Goal: Obtain resource: Obtain resource

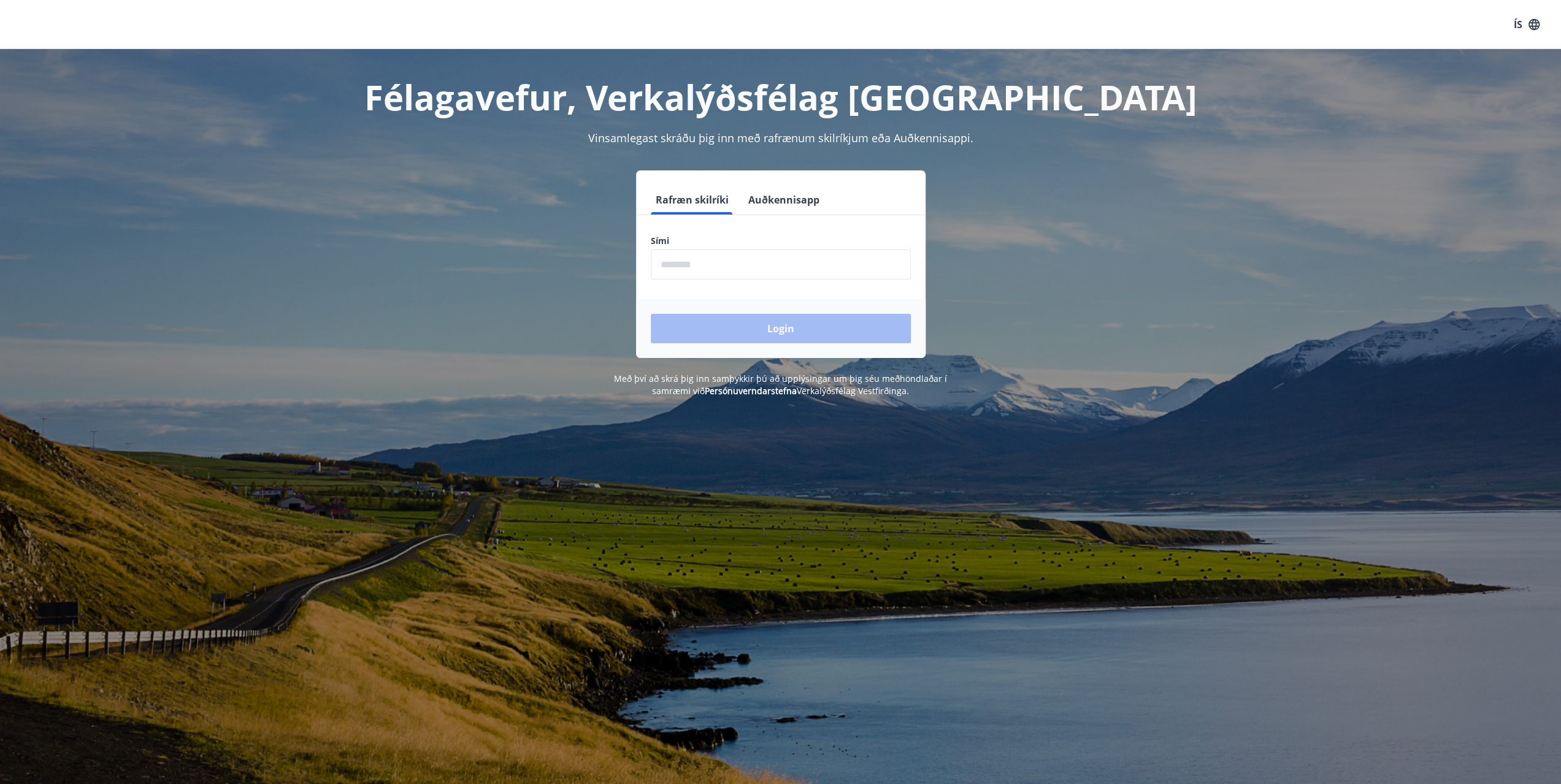
click at [717, 265] on input "phone" at bounding box center [781, 265] width 260 height 30
type input "********"
click at [798, 328] on button "Login" at bounding box center [781, 328] width 260 height 29
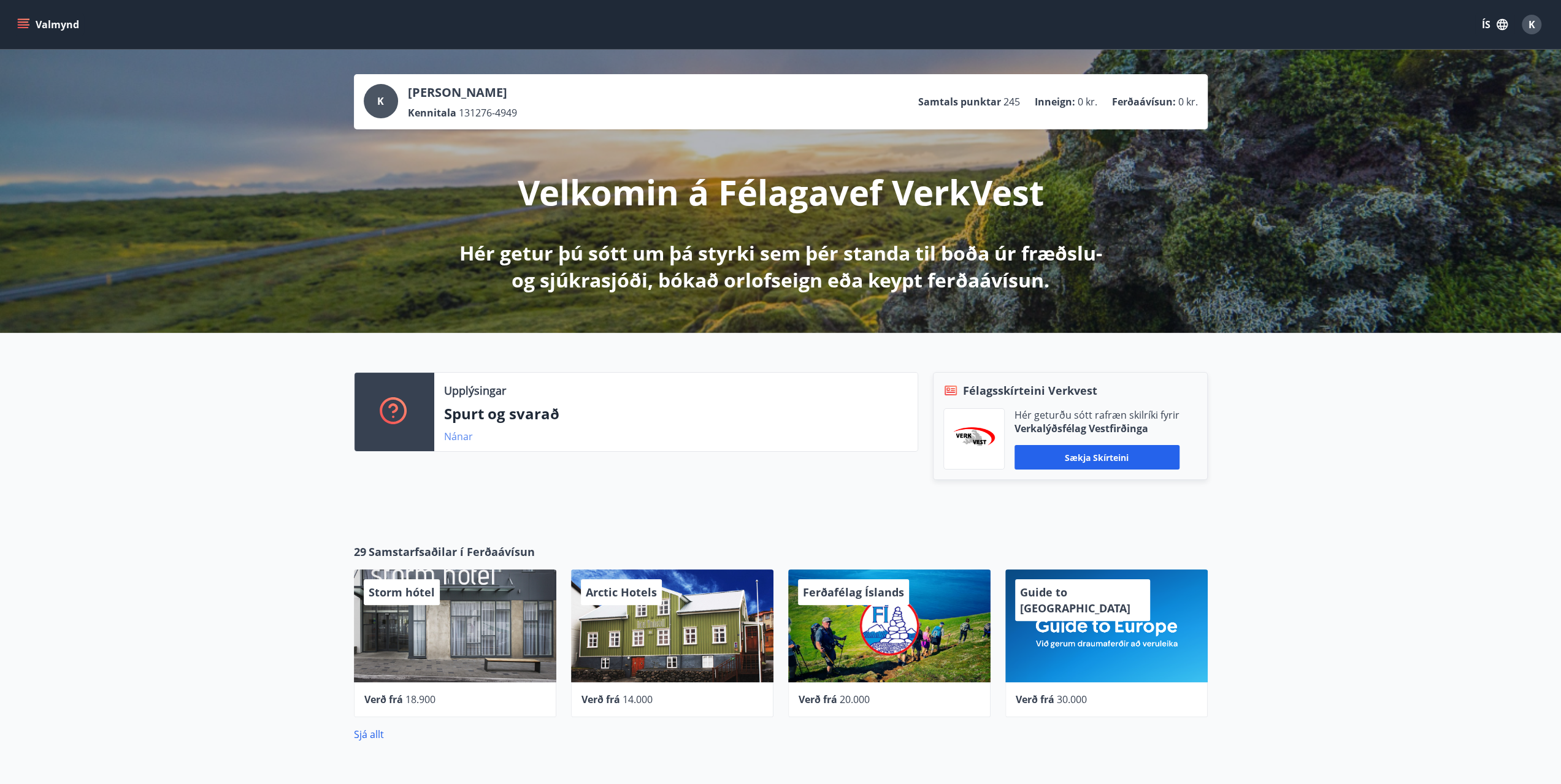
click at [461, 434] on link "Nánar" at bounding box center [458, 436] width 29 height 14
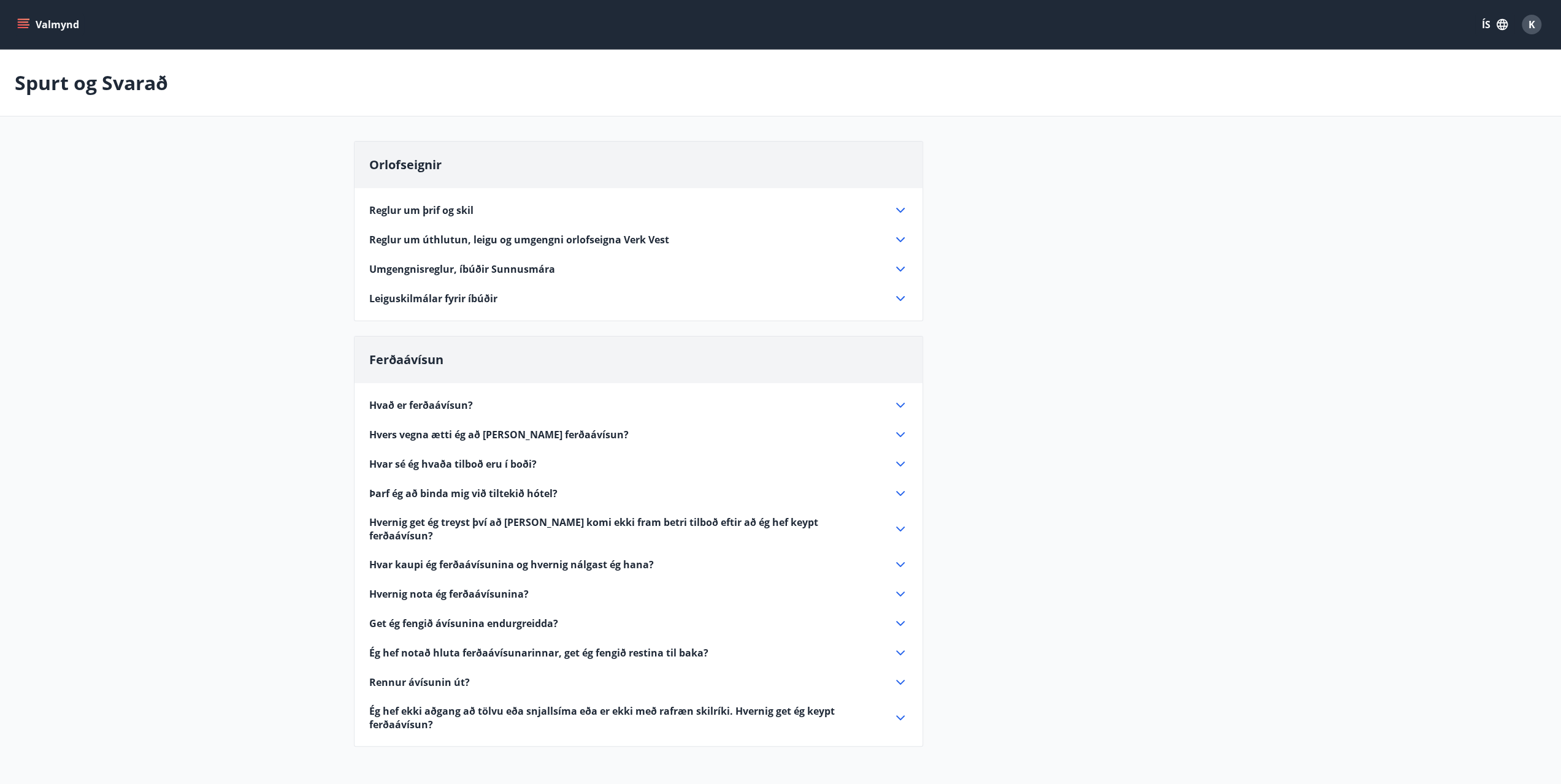
drag, startPoint x: 291, startPoint y: 213, endPoint x: 323, endPoint y: 212, distance: 32.0
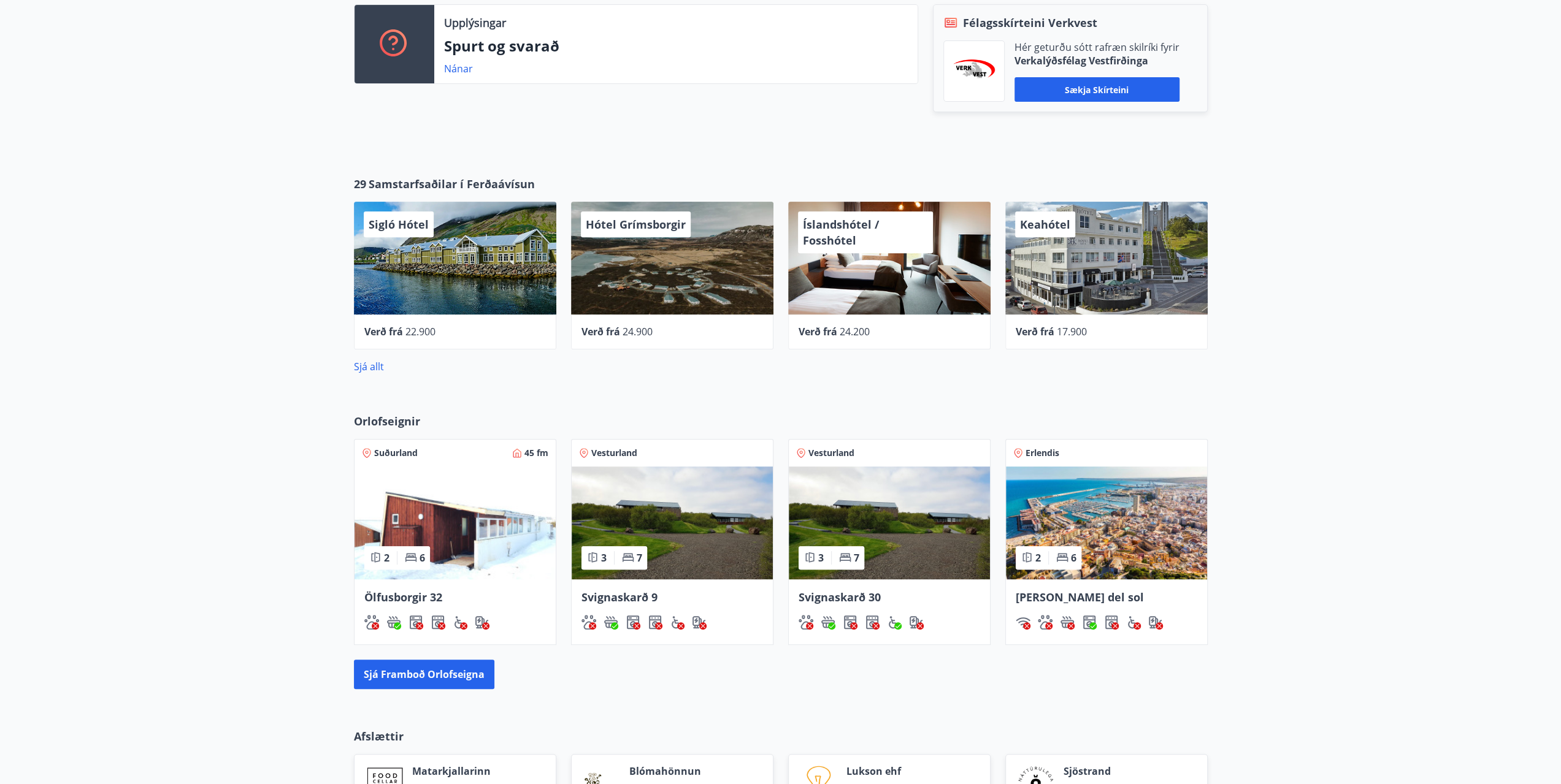
scroll to position [655, 0]
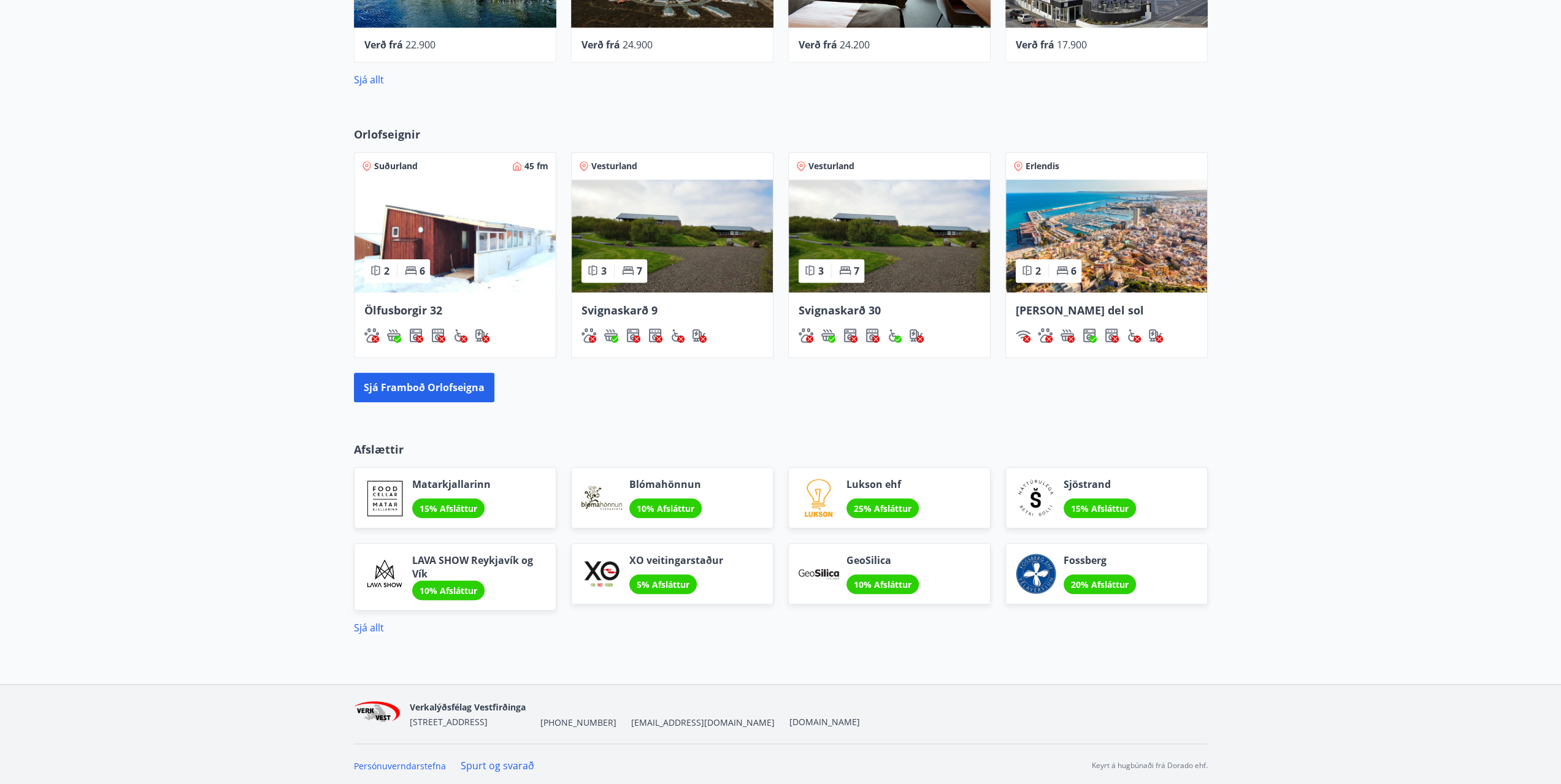
click at [505, 767] on link "Spurt og svarað" at bounding box center [497, 765] width 74 height 14
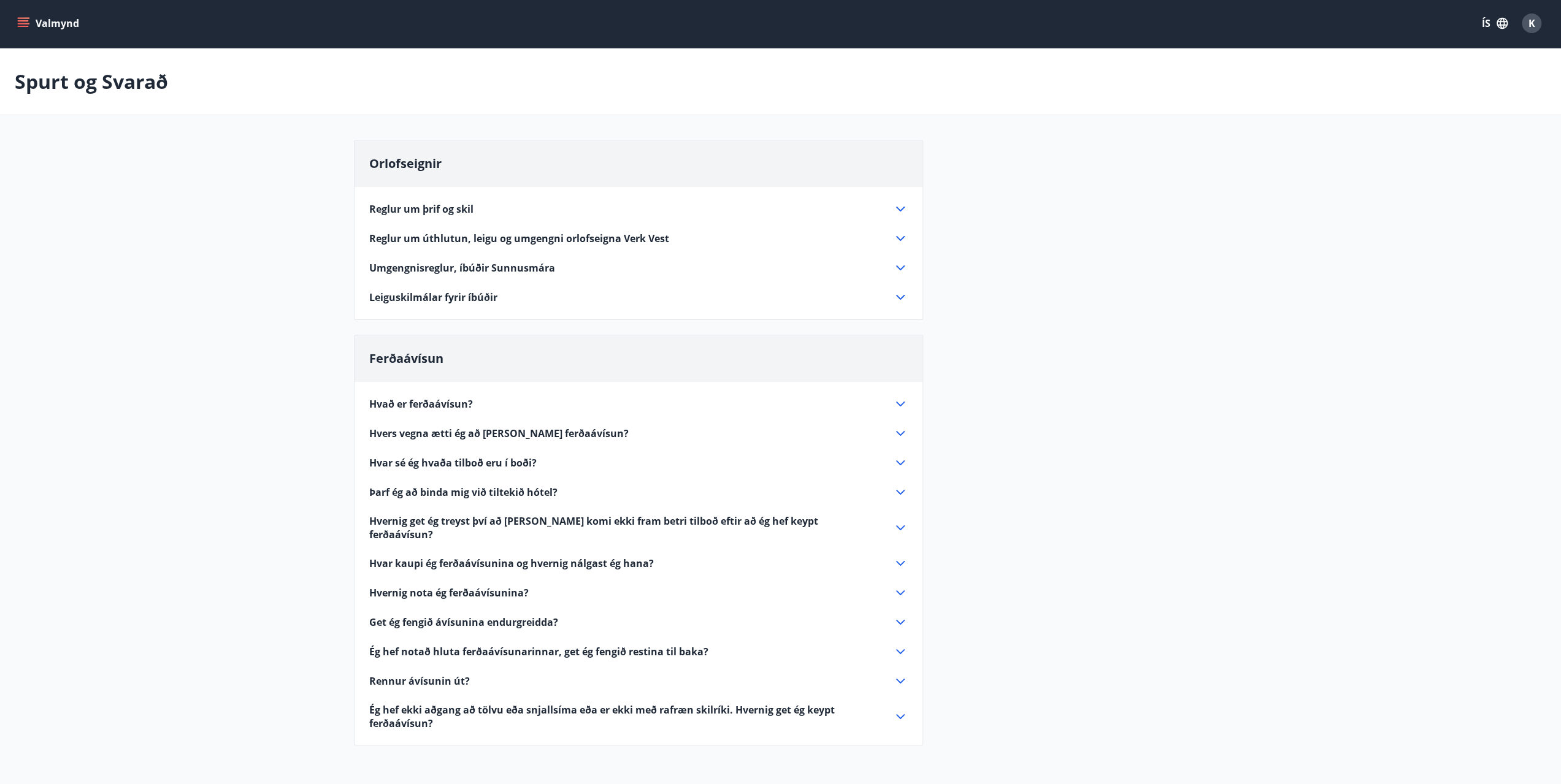
scroll to position [115, 0]
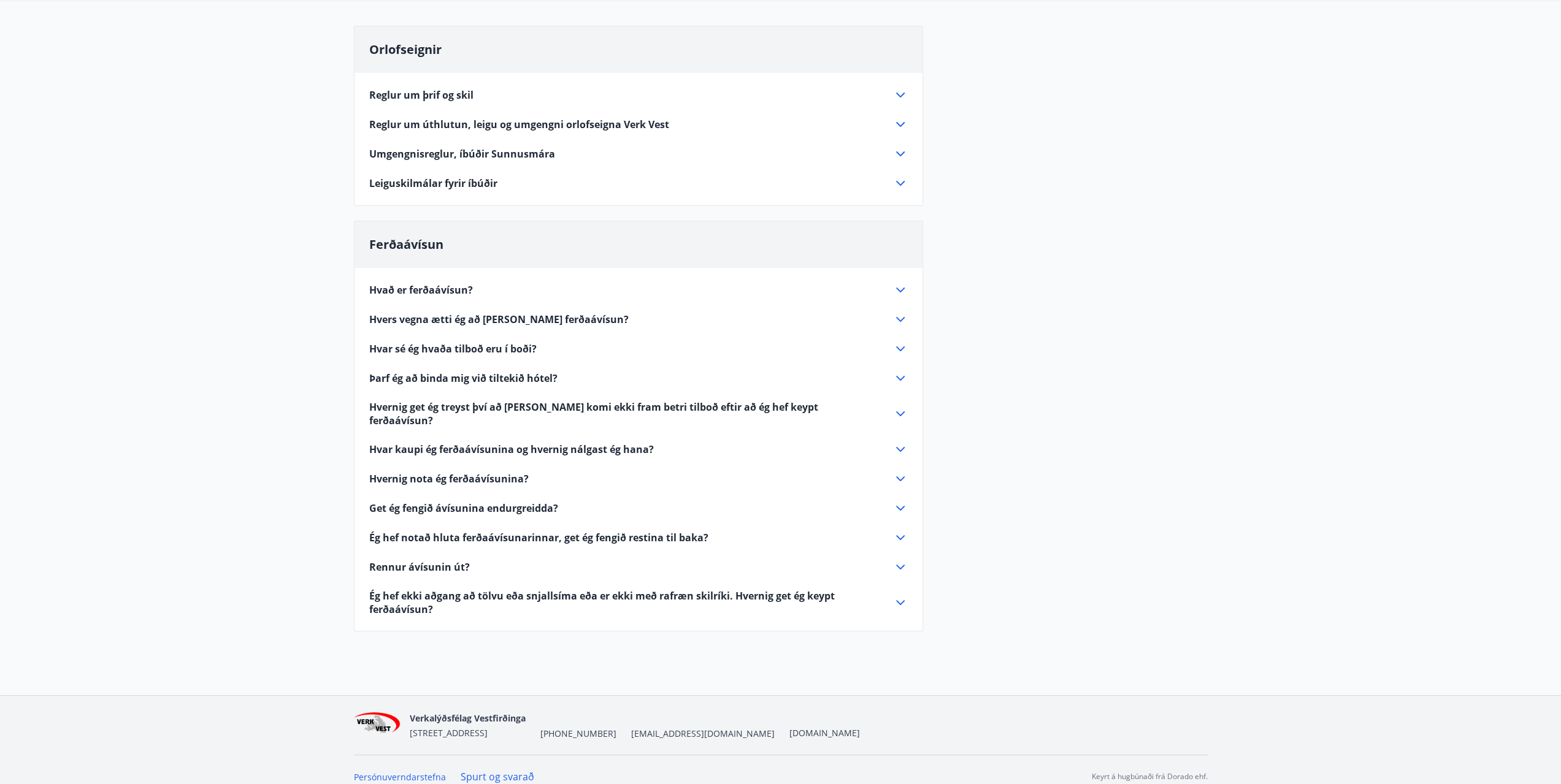
drag, startPoint x: 606, startPoint y: 366, endPoint x: 619, endPoint y: 373, distance: 14.8
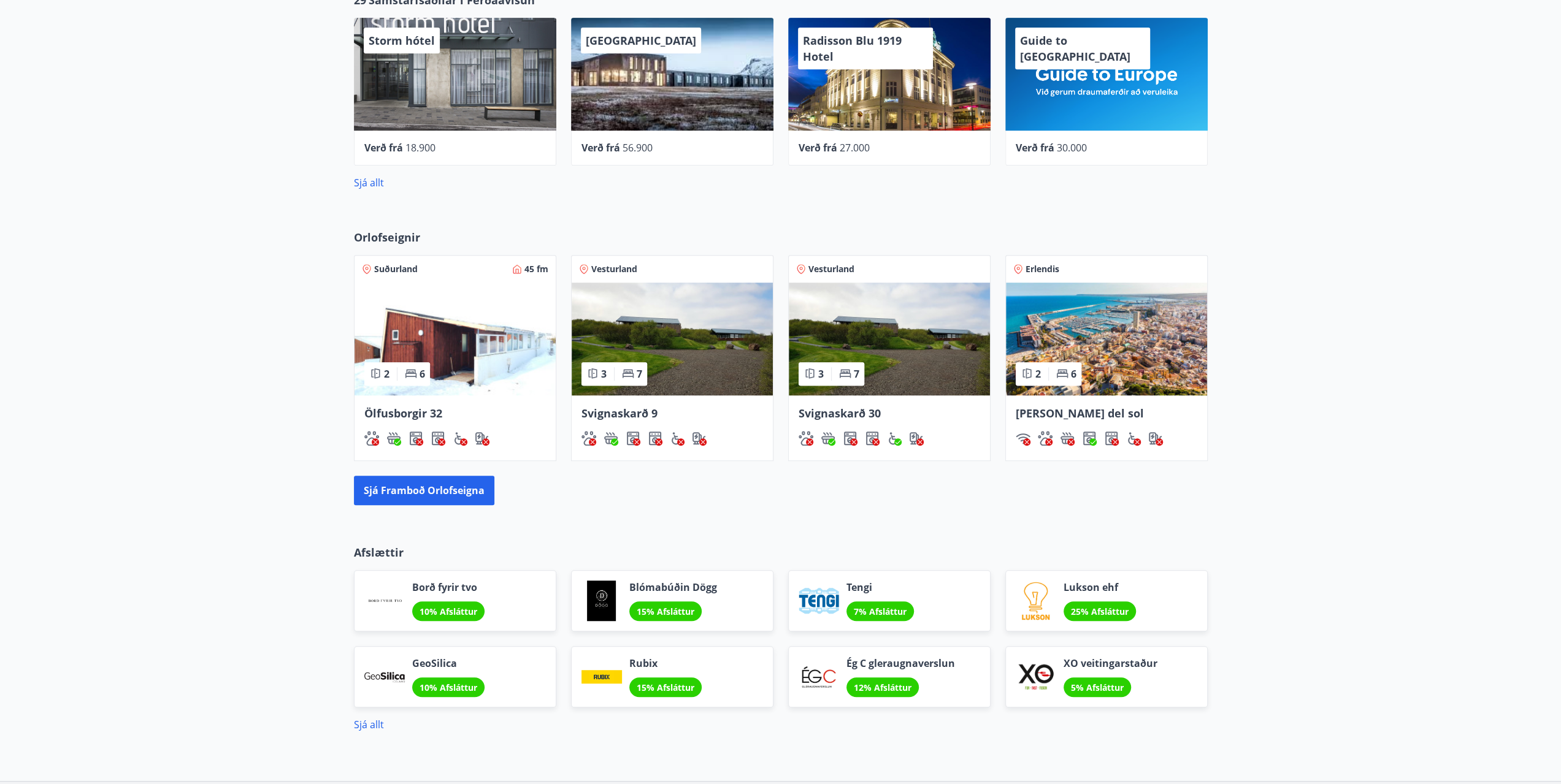
scroll to position [648, 0]
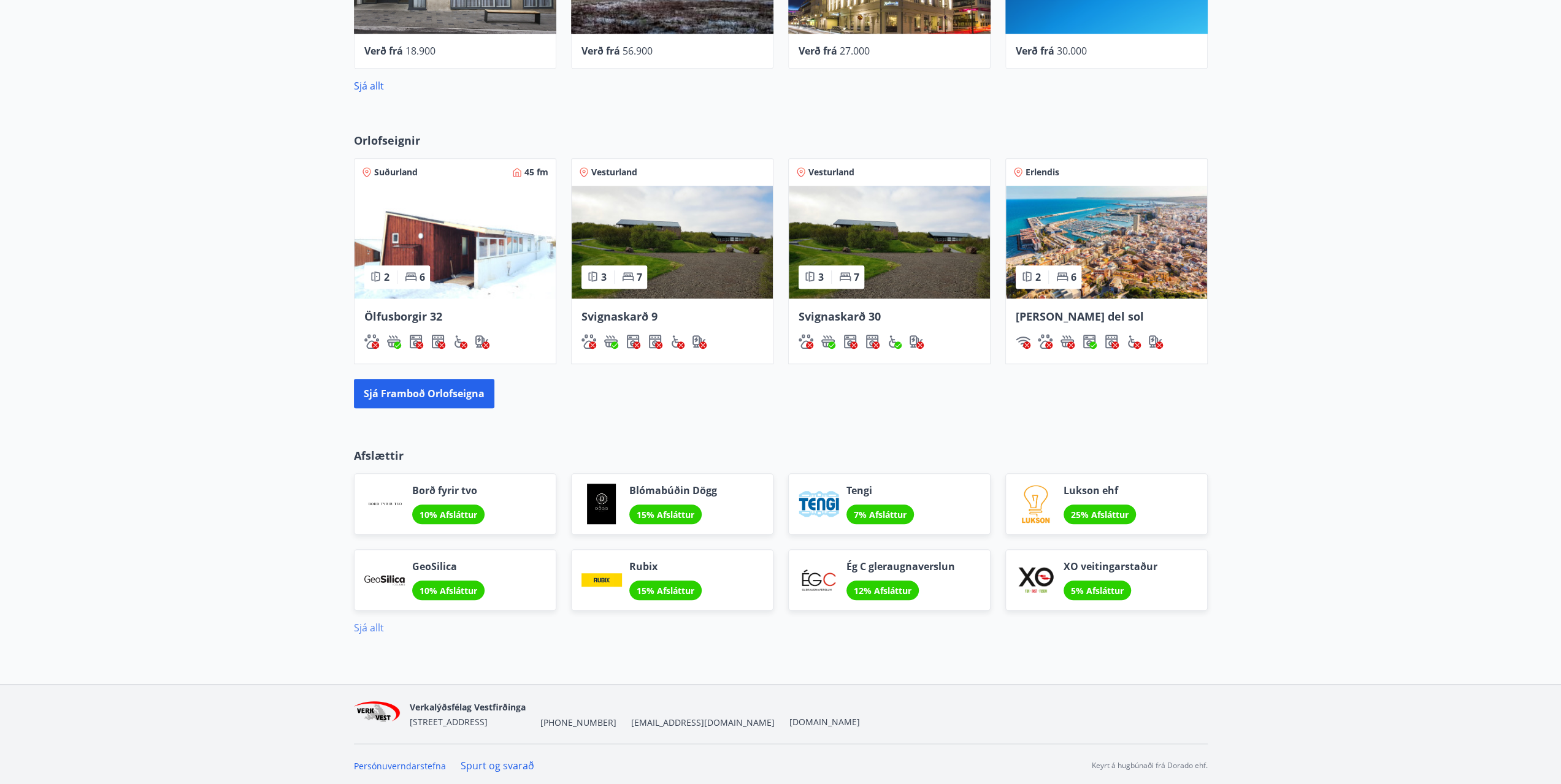
click at [370, 626] on link "Sjá allt" at bounding box center [368, 628] width 30 height 14
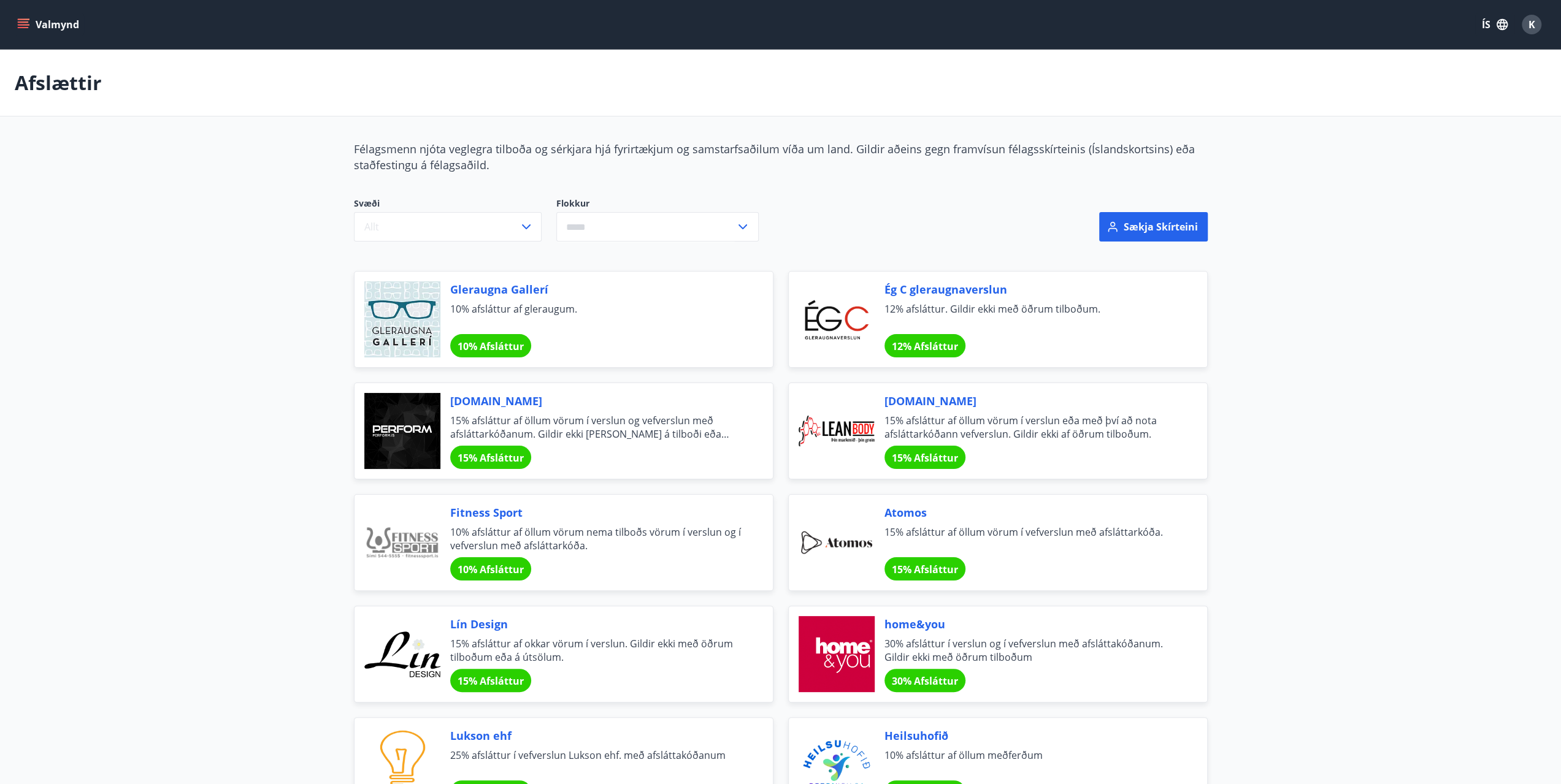
drag, startPoint x: 453, startPoint y: 241, endPoint x: 481, endPoint y: 177, distance: 69.9
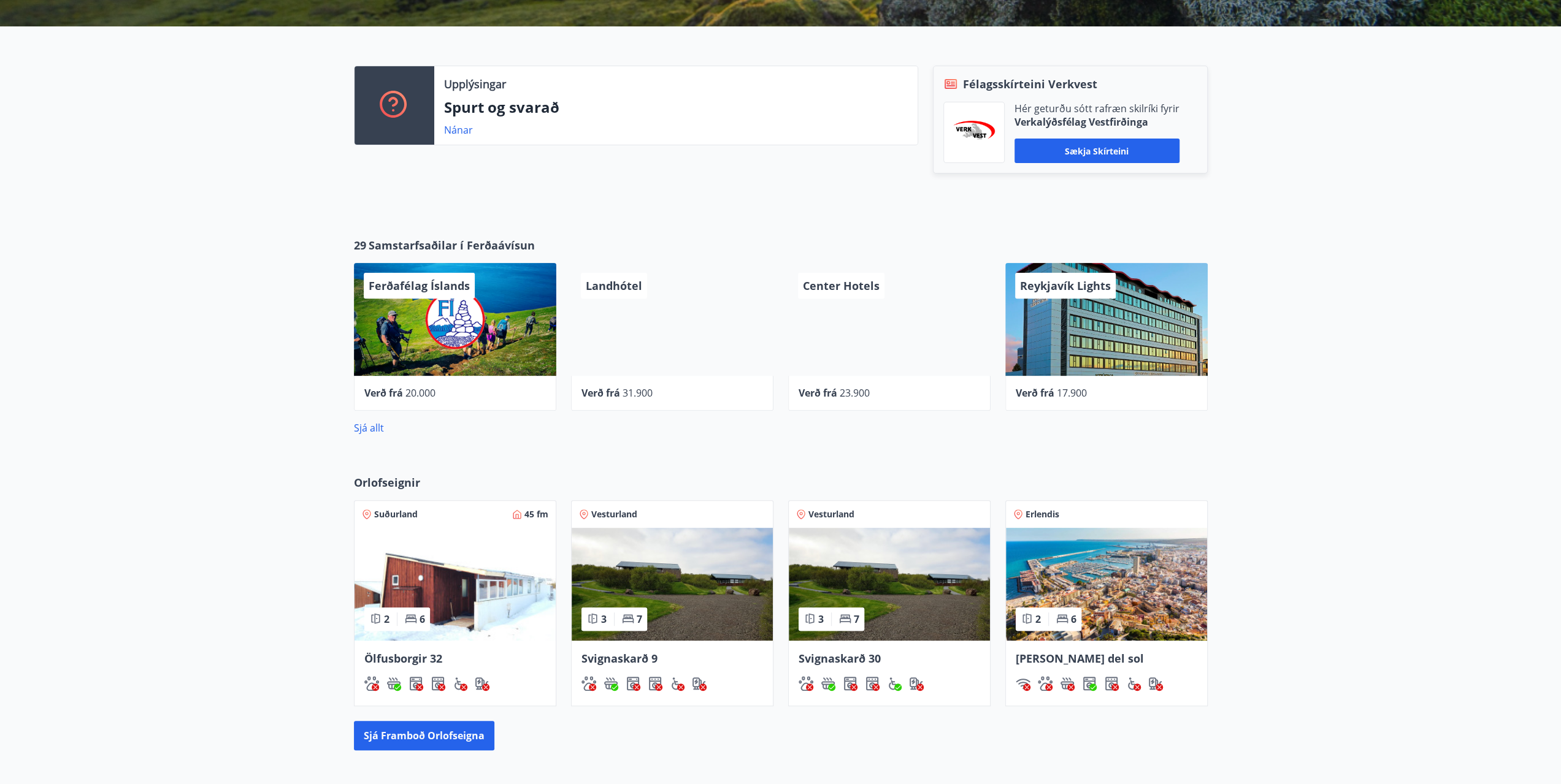
scroll to position [648, 0]
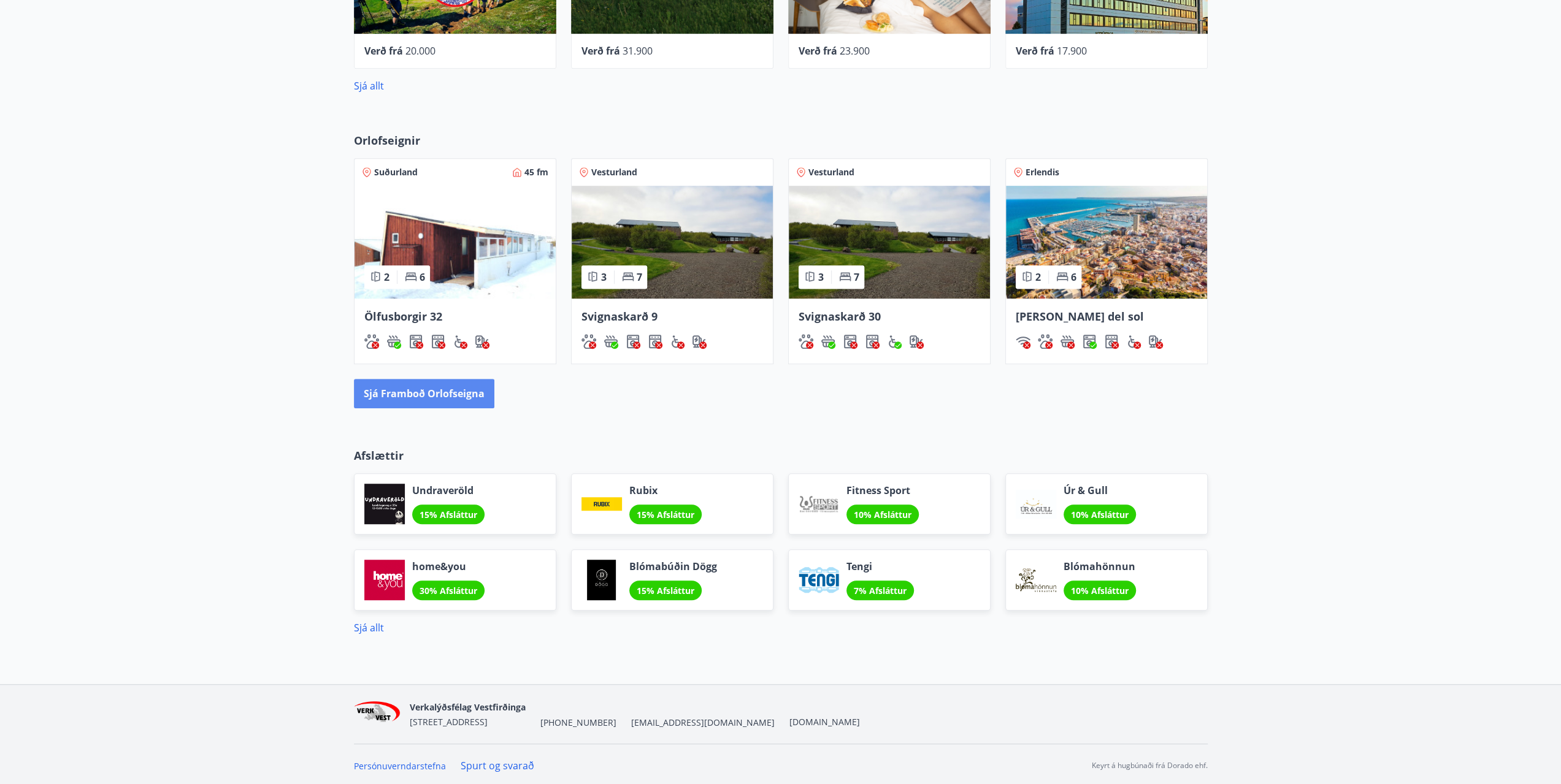
click at [421, 394] on button "Sjá framboð orlofseigna" at bounding box center [424, 394] width 140 height 29
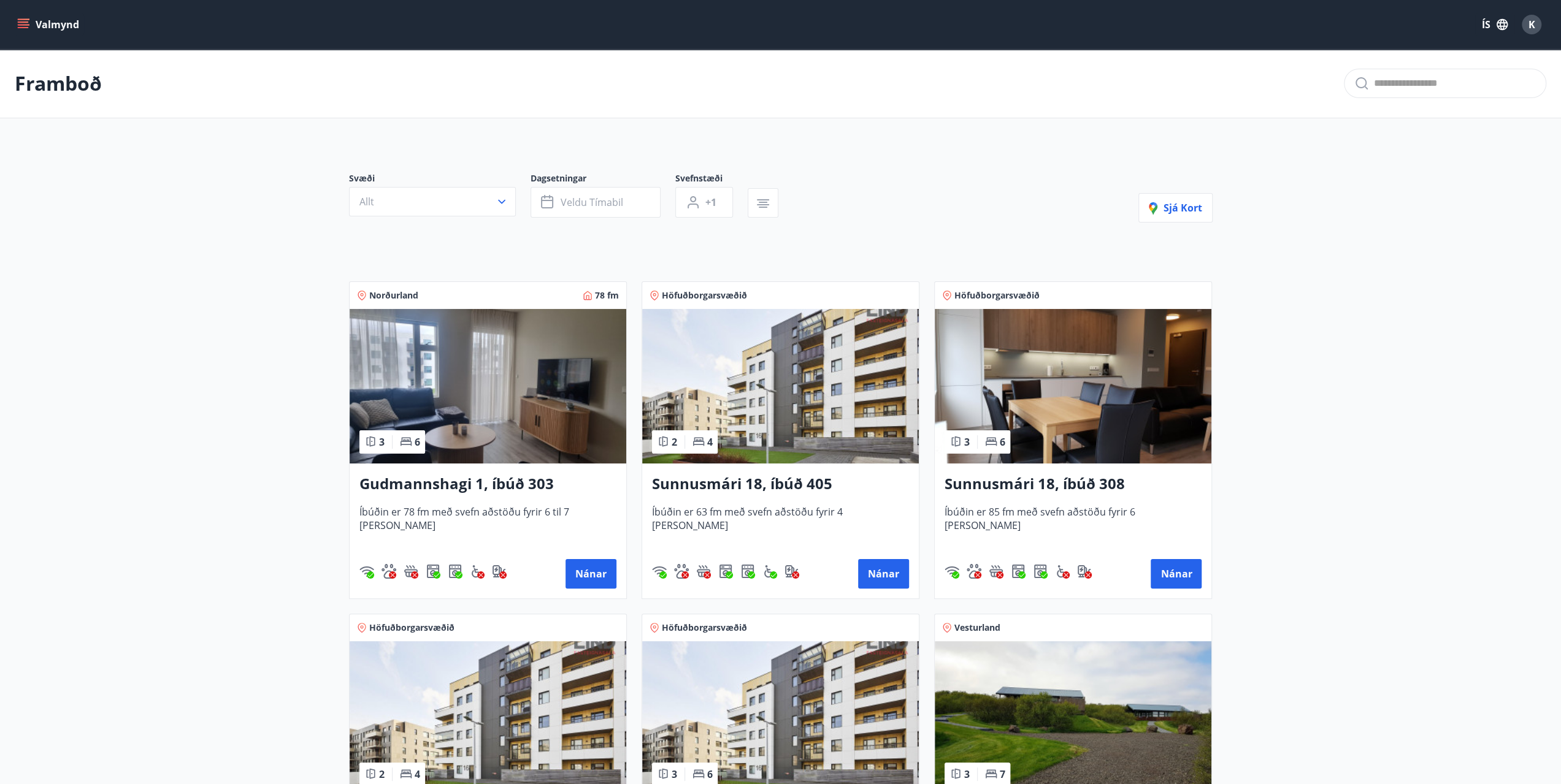
click at [24, 19] on icon "menu" at bounding box center [25, 20] width 14 height 2
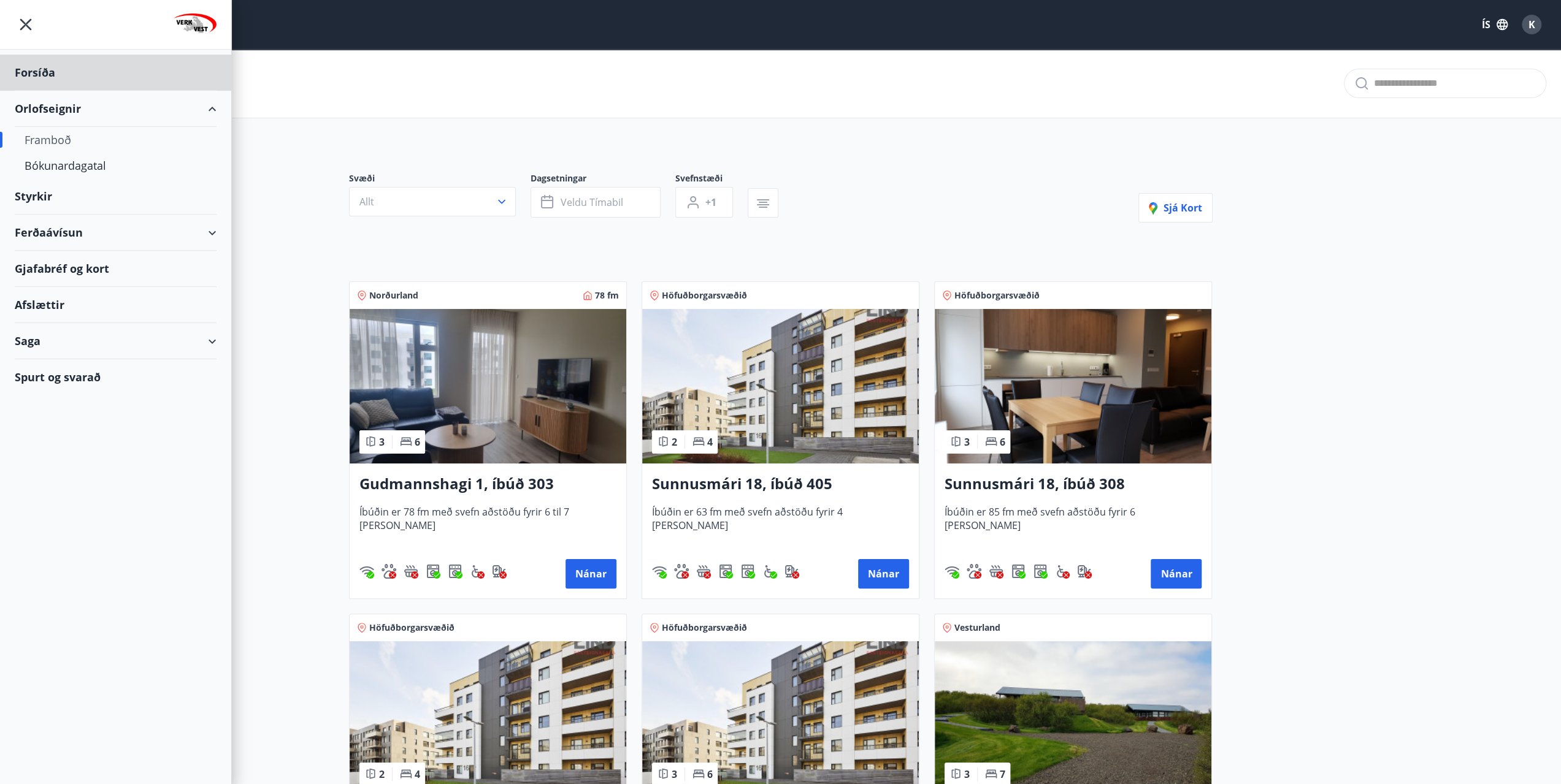
click at [37, 91] on div "Styrkir" at bounding box center [115, 73] width 202 height 36
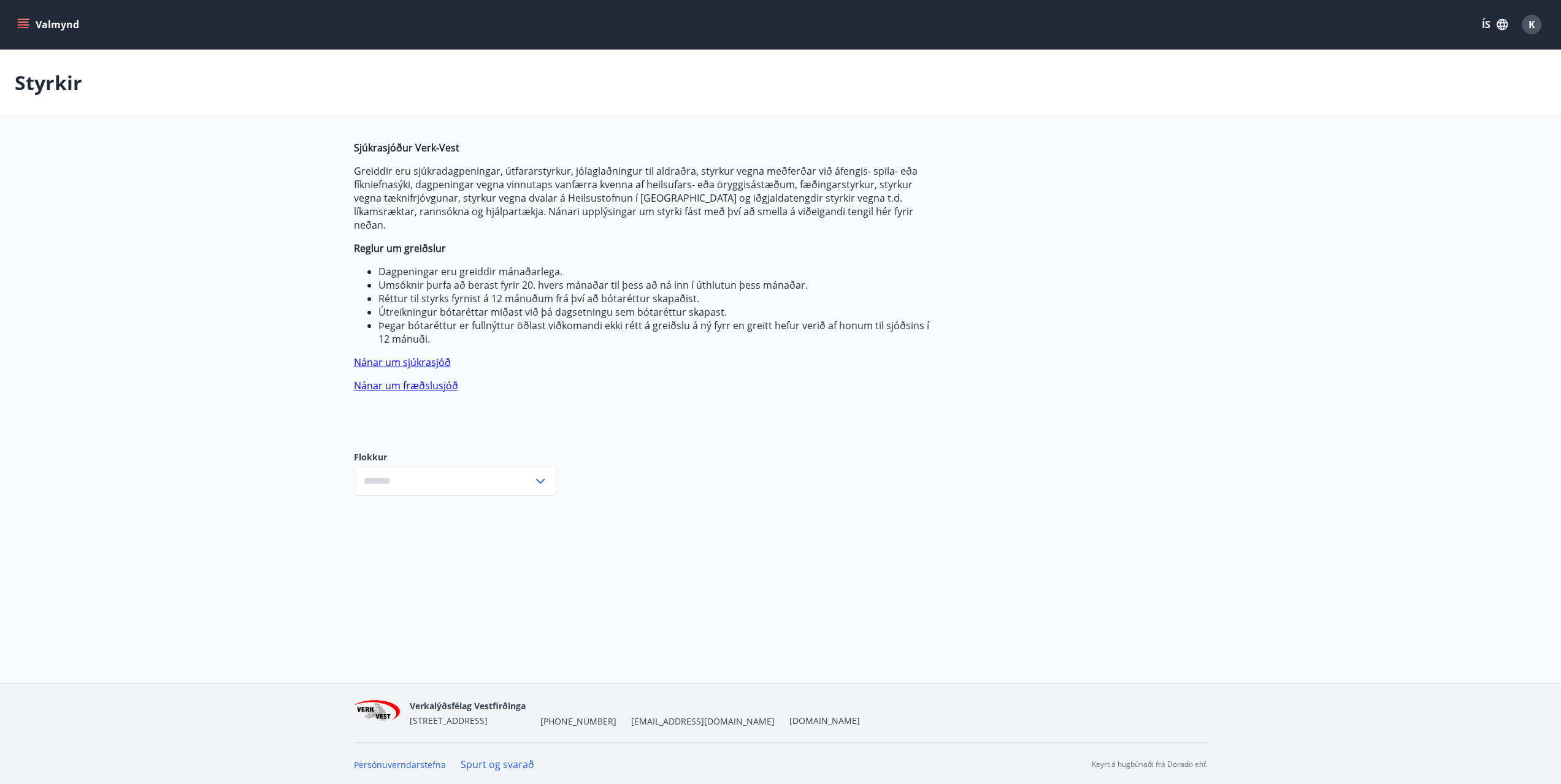
type input "***"
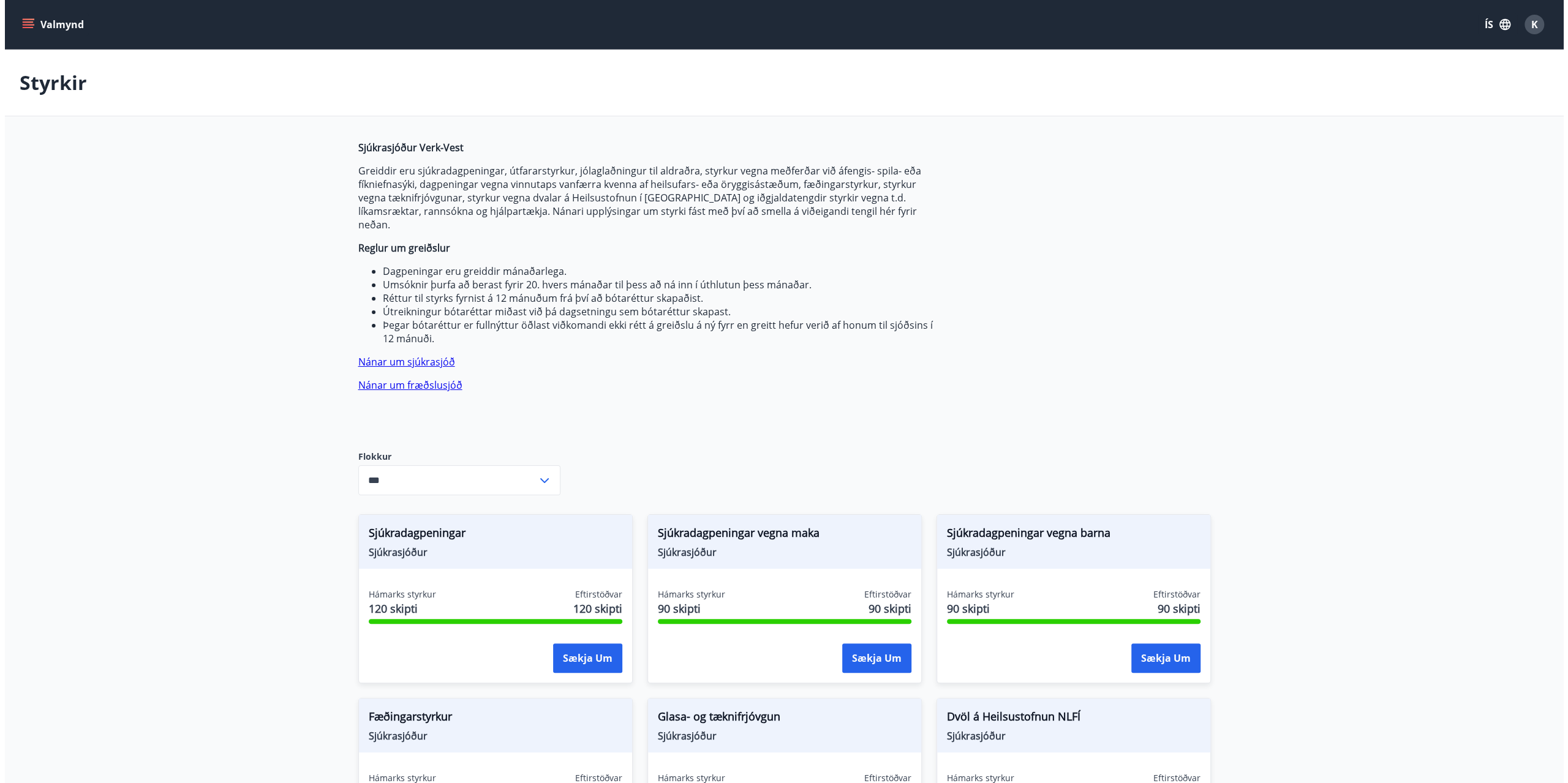
scroll to position [306, 0]
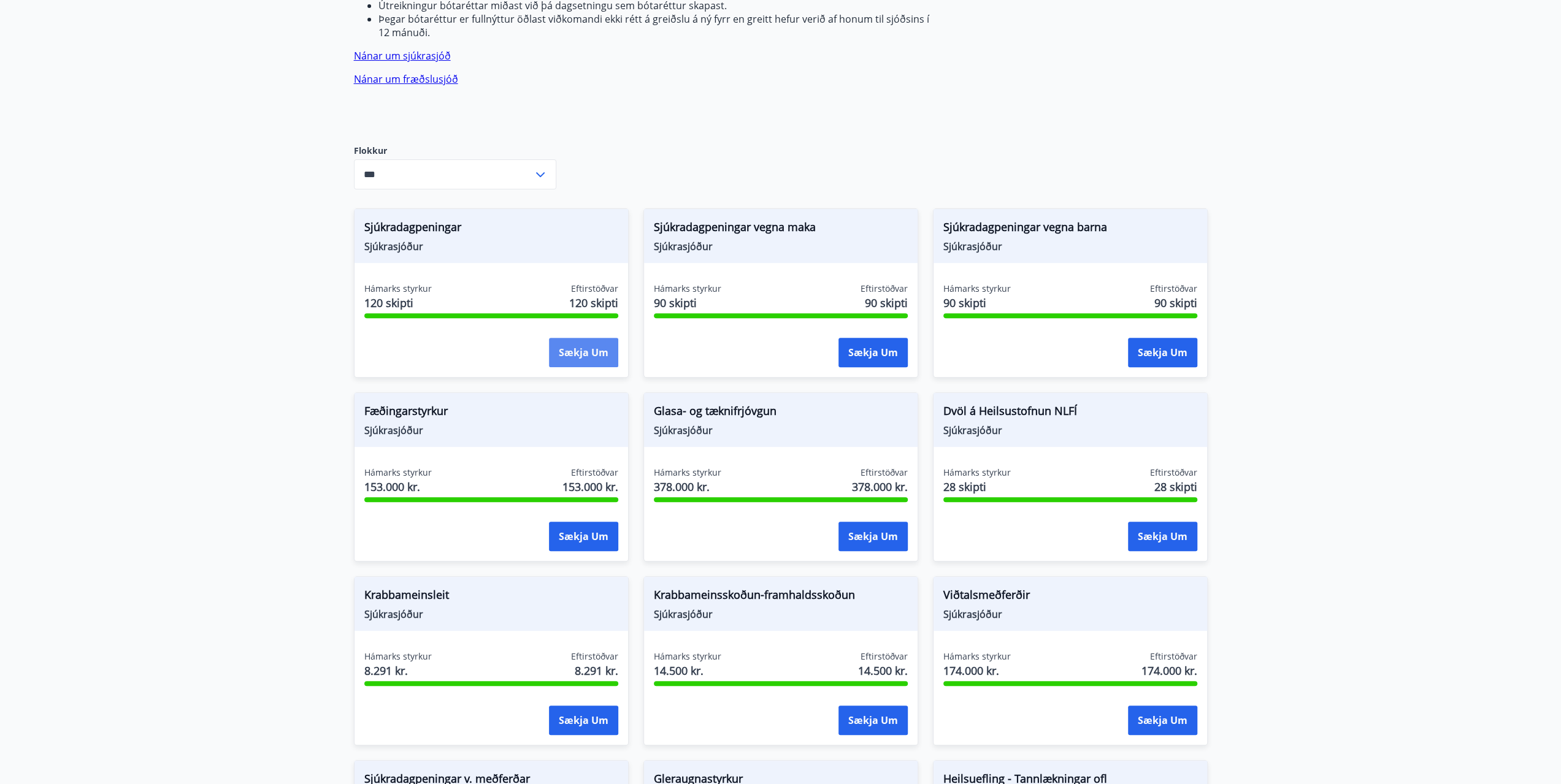
click at [577, 338] on button "Sækja um" at bounding box center [583, 353] width 69 height 29
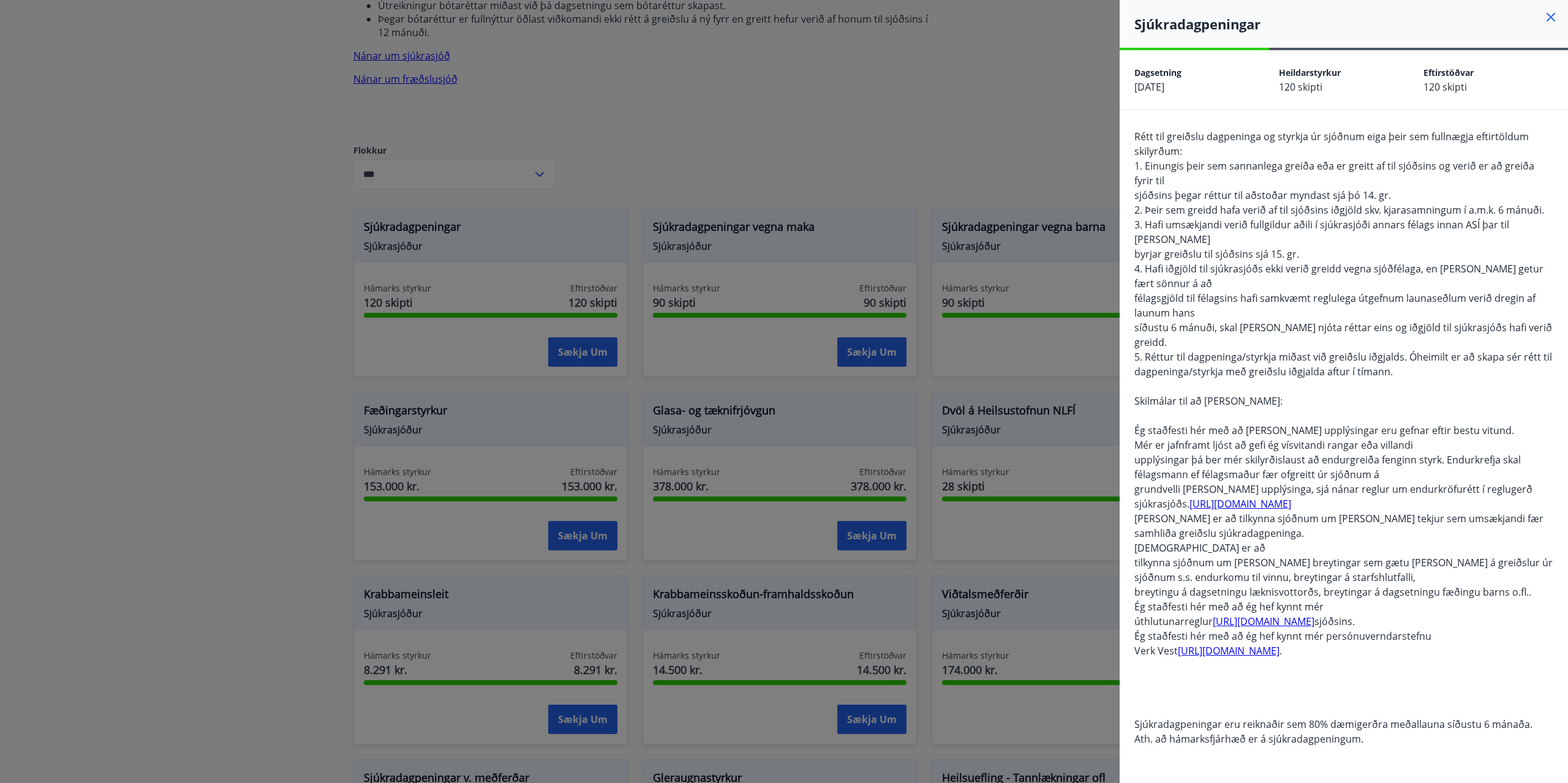
click at [1280, 498] on link "https://verkvest.is/ymis_skjol/skra/930/" at bounding box center [1240, 504] width 102 height 14
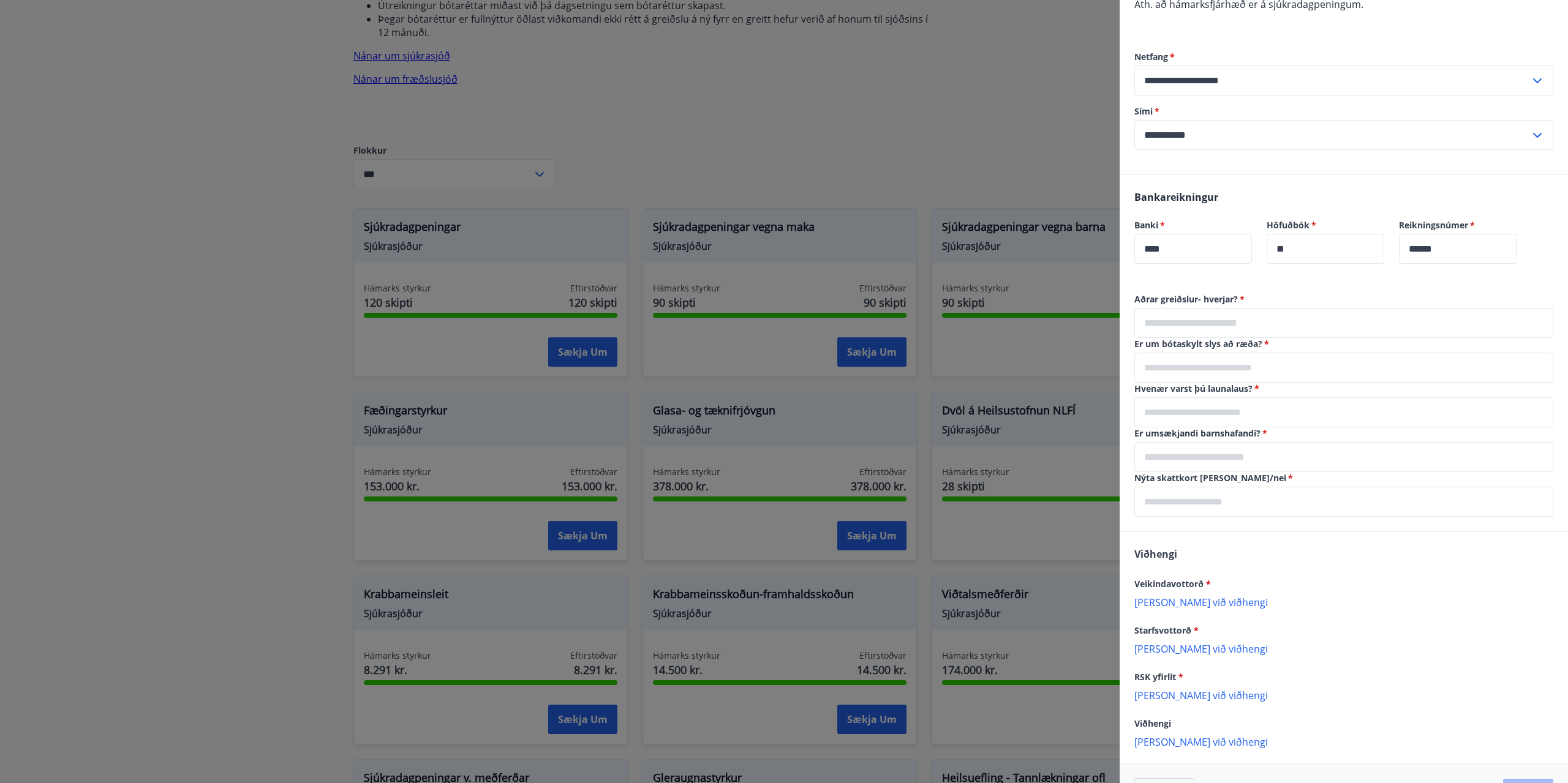
scroll to position [745, 0]
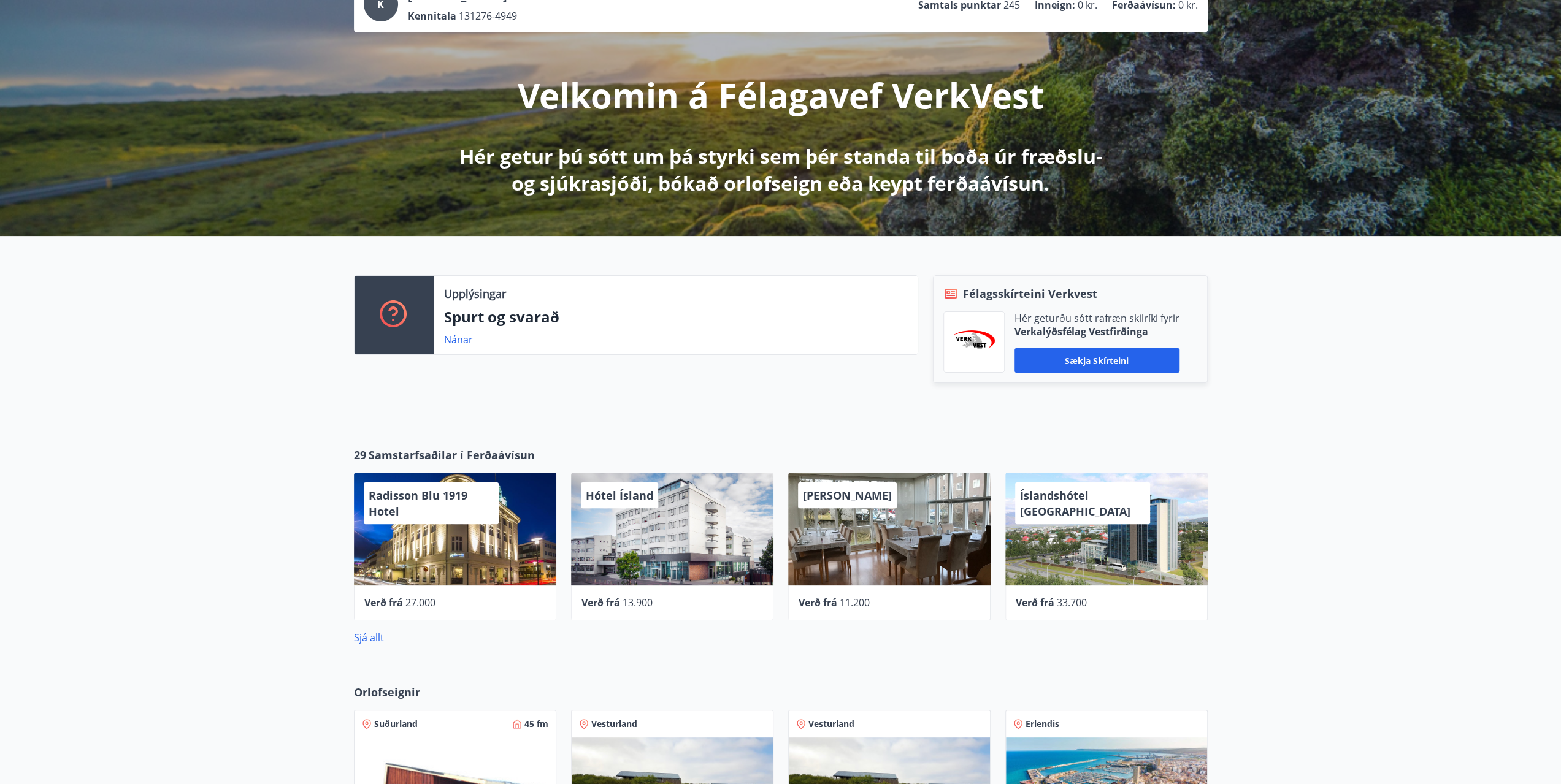
scroll to position [36, 0]
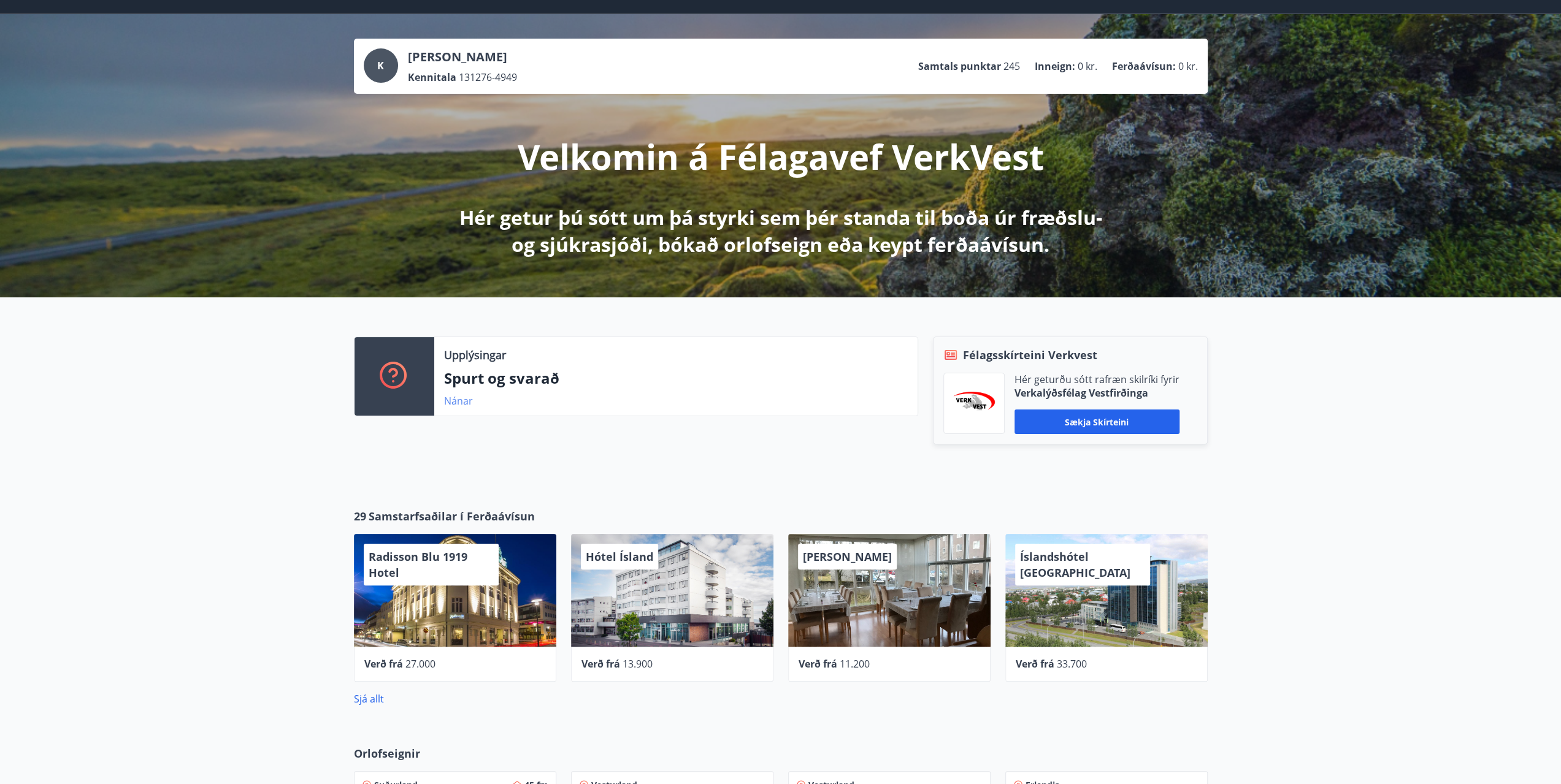
click at [462, 398] on link "Nánar" at bounding box center [458, 401] width 29 height 14
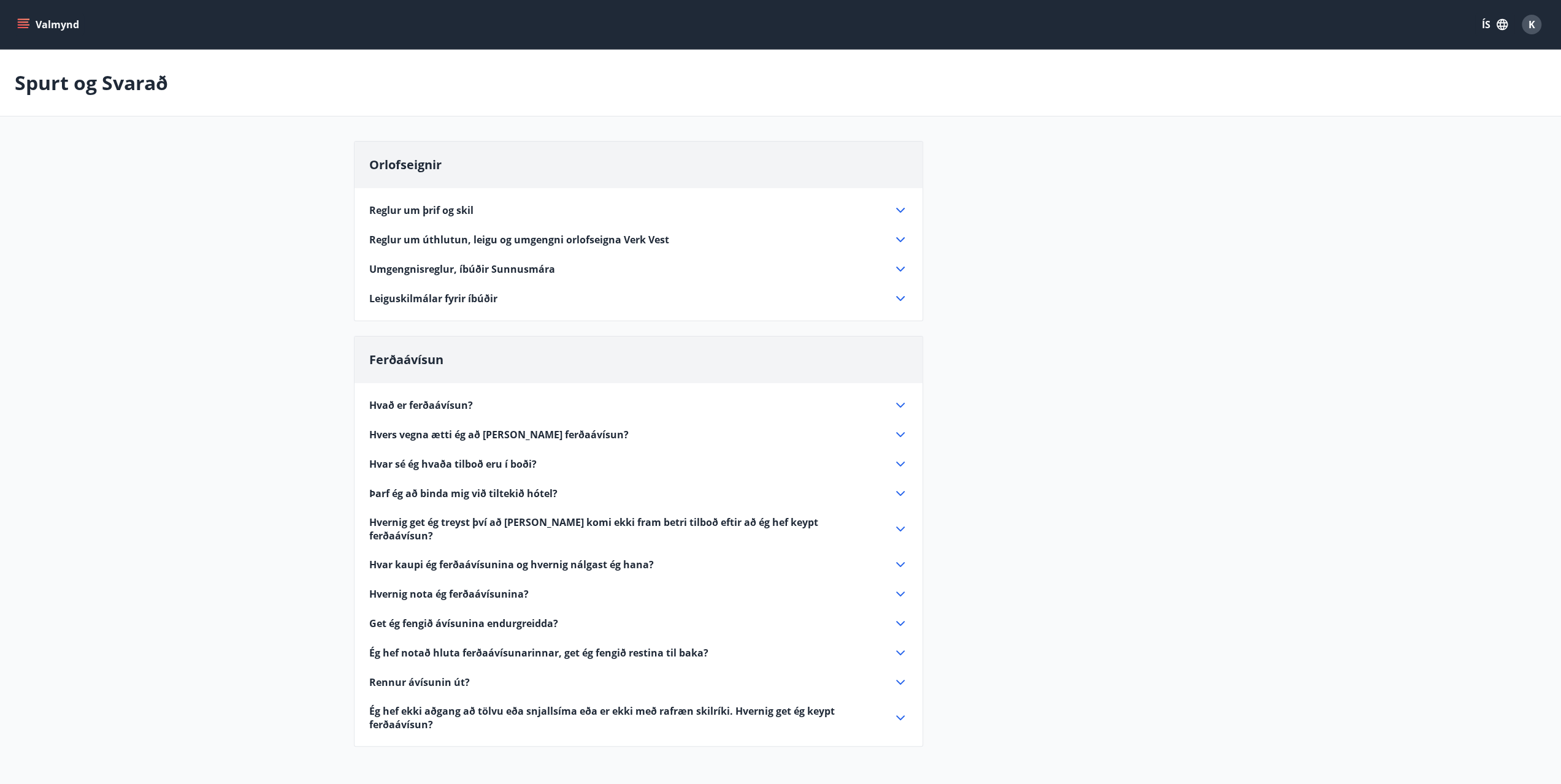
drag, startPoint x: 542, startPoint y: 643, endPoint x: 537, endPoint y: 636, distance: 8.6
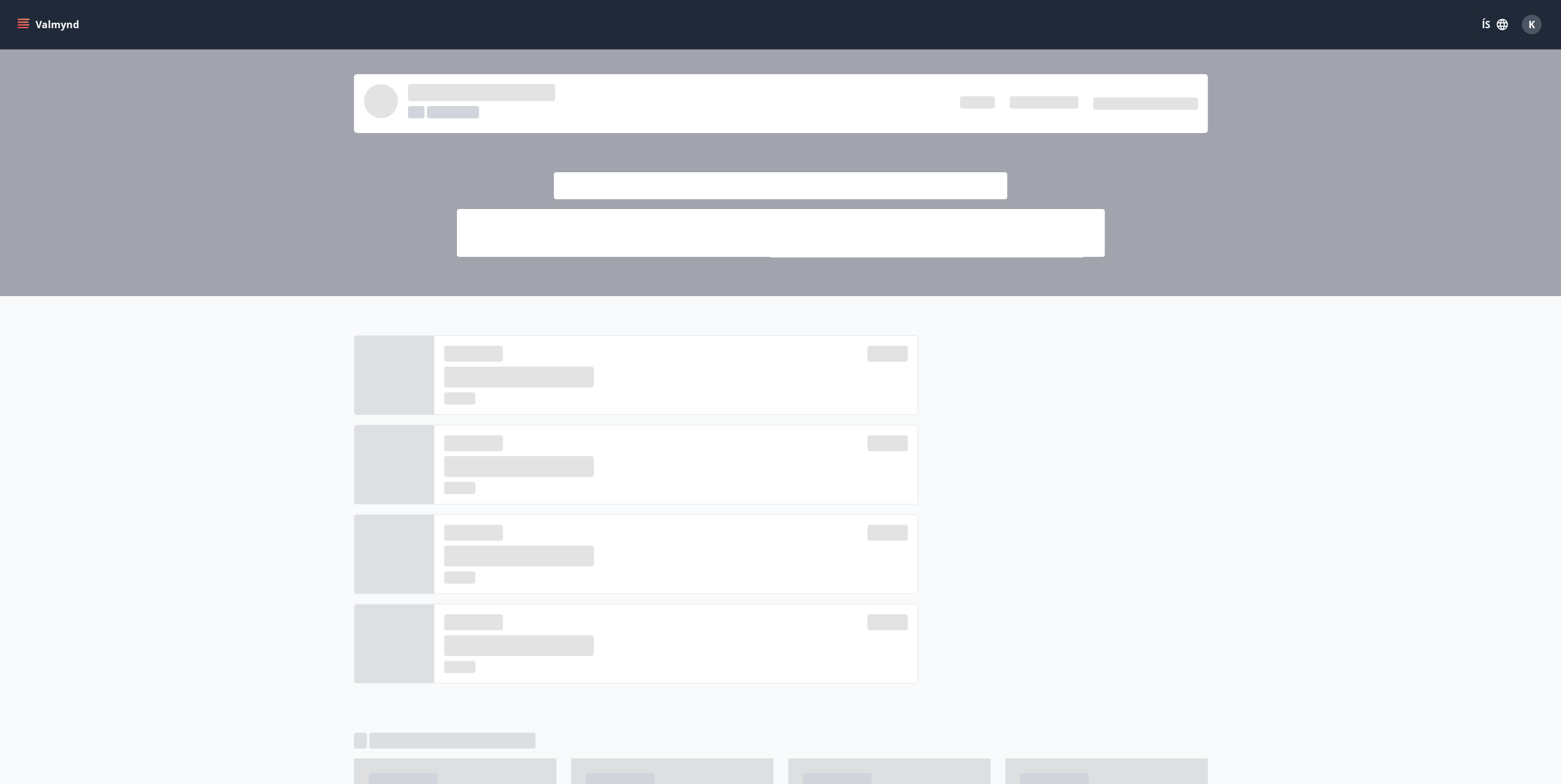
scroll to position [36, 0]
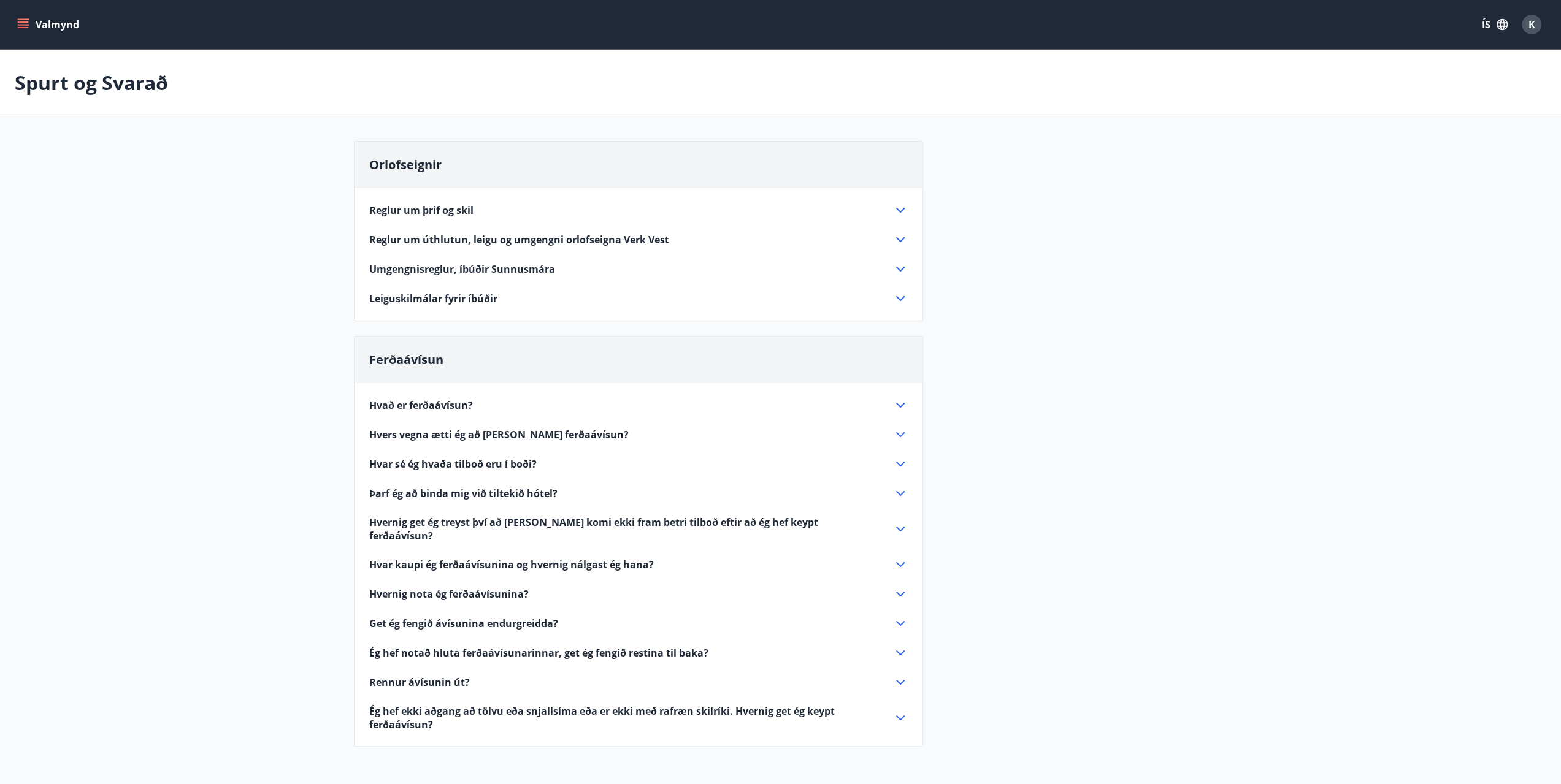
scroll to position [115, 0]
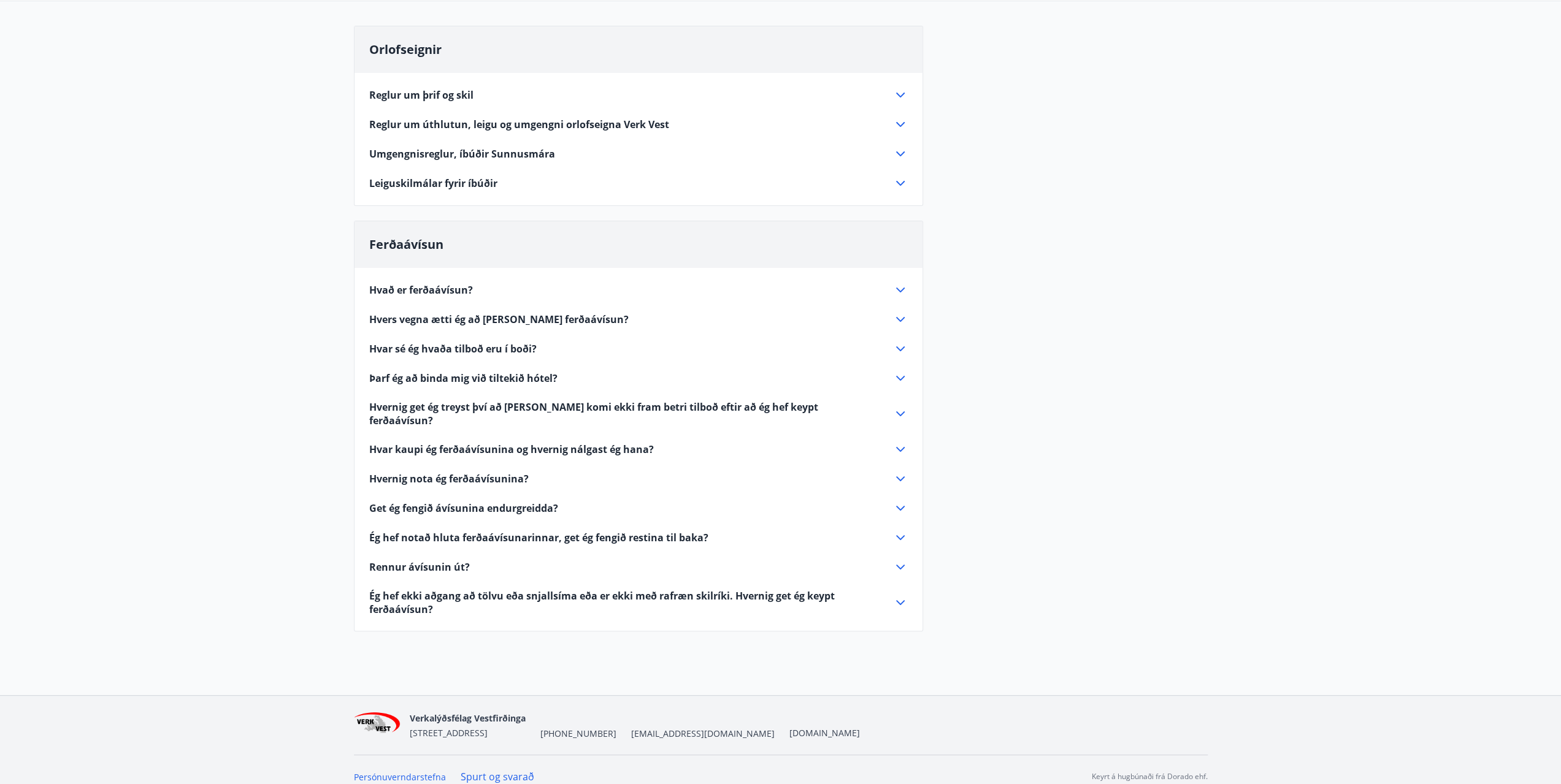
click at [493, 770] on link "Spurt og svarað" at bounding box center [497, 777] width 74 height 14
drag, startPoint x: 502, startPoint y: 759, endPoint x: 552, endPoint y: 746, distance: 51.7
click at [501, 770] on link "Spurt og svarað" at bounding box center [497, 777] width 74 height 14
click at [492, 770] on link "Spurt og svarað" at bounding box center [497, 777] width 74 height 14
